Goal: Task Accomplishment & Management: Use online tool/utility

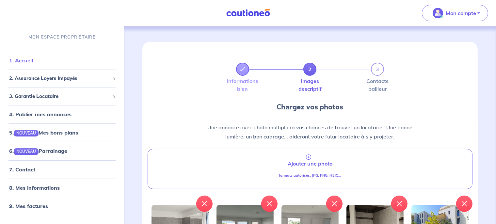
click at [27, 59] on link "1. Accueil" at bounding box center [21, 60] width 24 height 7
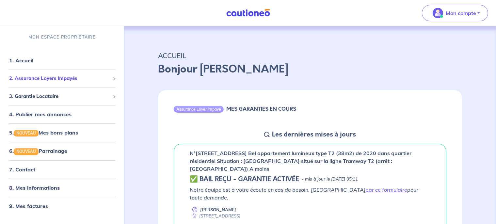
click at [56, 78] on span "2. Assurance Loyers Impayés" at bounding box center [59, 79] width 101 height 8
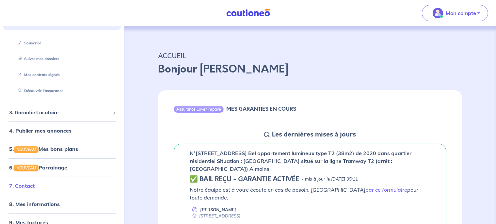
scroll to position [64, 0]
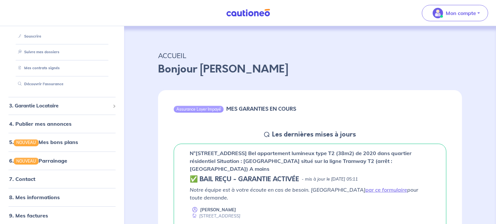
click at [266, 10] on img at bounding box center [248, 13] width 49 height 8
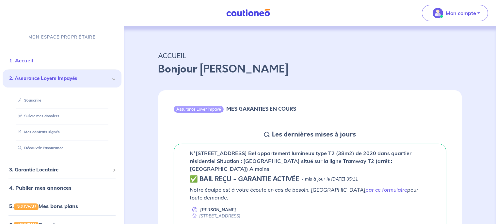
click at [33, 59] on link "1. Accueil" at bounding box center [21, 60] width 24 height 7
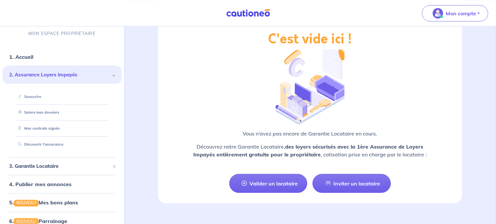
scroll to position [772, 0]
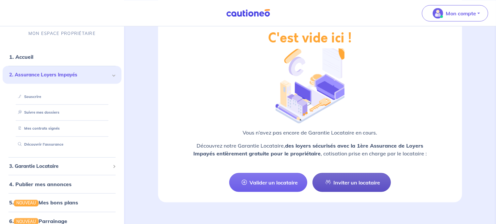
click at [357, 177] on link "Inviter un locataire" at bounding box center [352, 182] width 78 height 19
select select "FR"
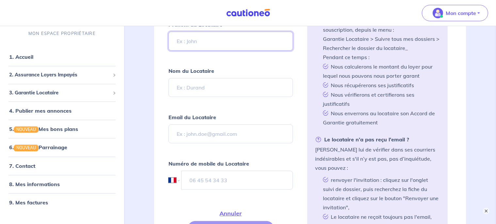
scroll to position [206, 0]
click at [485, 209] on button "×" at bounding box center [487, 211] width 8 height 8
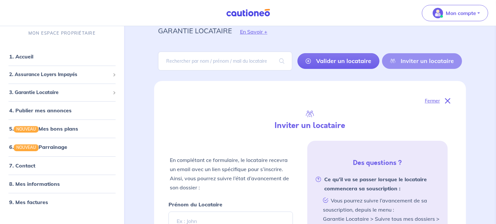
scroll to position [0, 0]
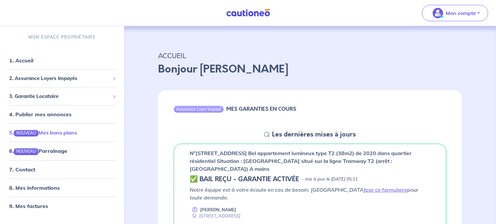
click at [72, 129] on link "5. NOUVEAU Mes bons plans" at bounding box center [43, 132] width 68 height 7
